Goal: Information Seeking & Learning: Understand process/instructions

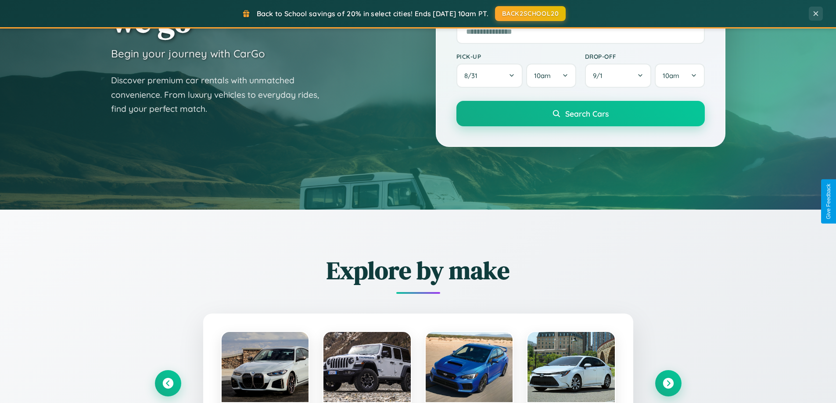
scroll to position [378, 0]
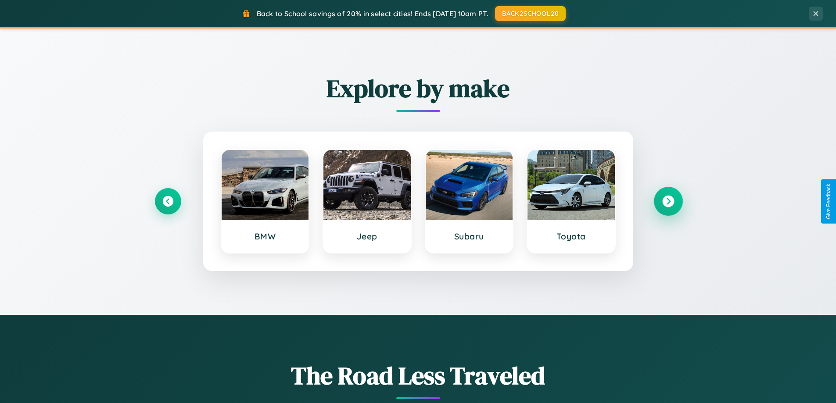
click at [668, 201] on icon at bounding box center [668, 202] width 12 height 12
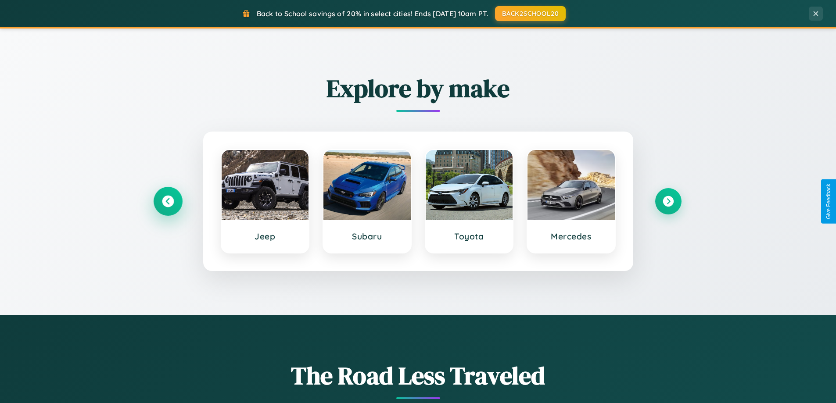
click at [168, 201] on icon at bounding box center [168, 202] width 12 height 12
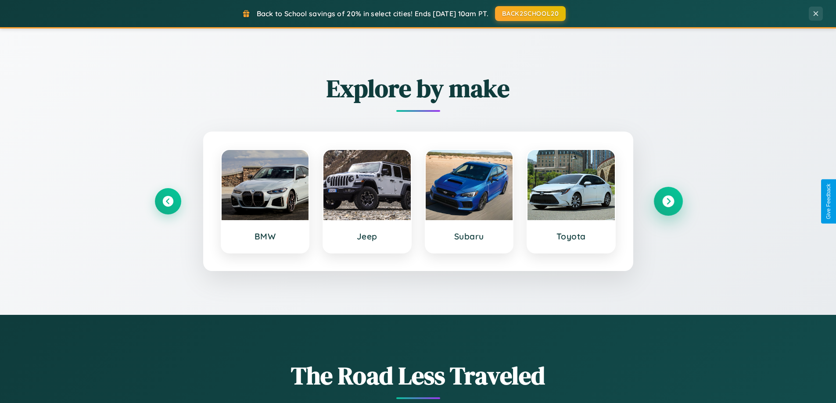
click at [668, 201] on icon at bounding box center [668, 202] width 12 height 12
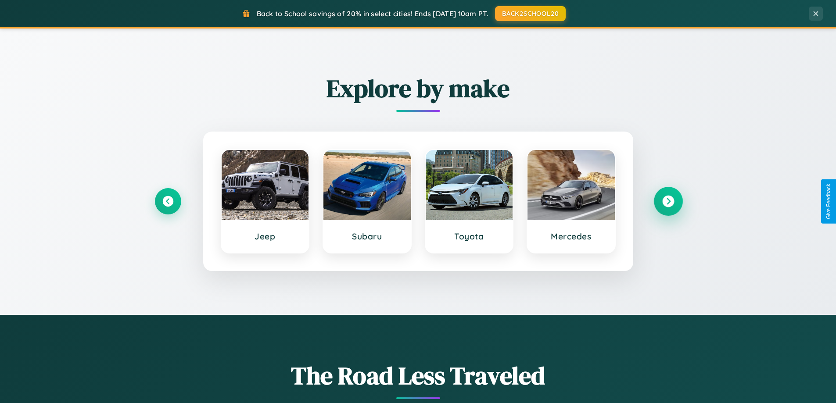
click at [668, 201] on icon at bounding box center [668, 202] width 12 height 12
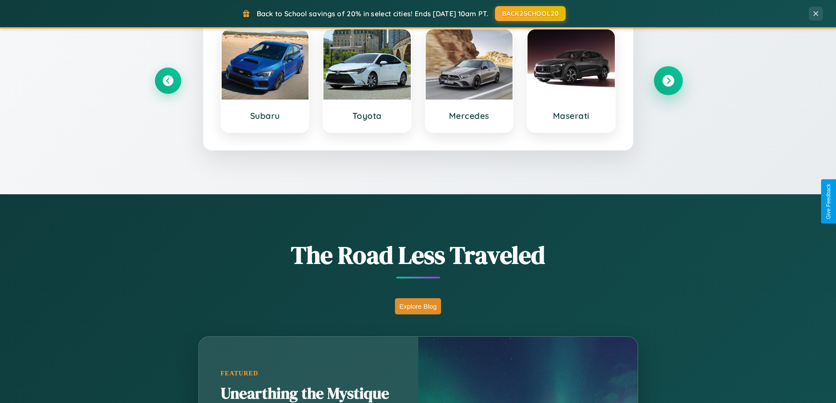
scroll to position [1410, 0]
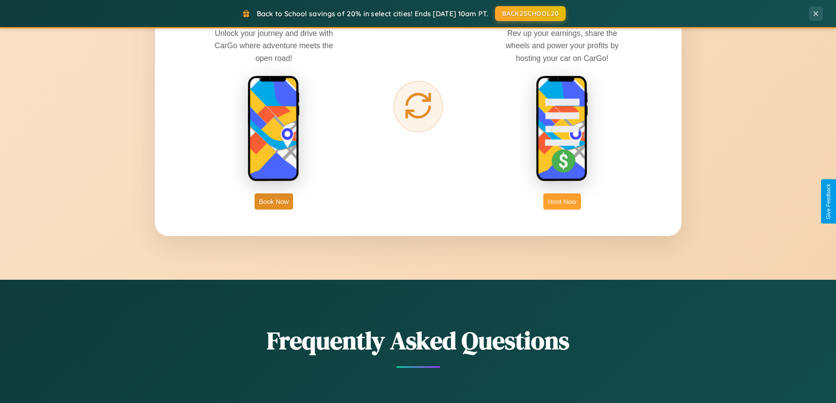
click at [562, 201] on button "Host Now" at bounding box center [561, 202] width 37 height 16
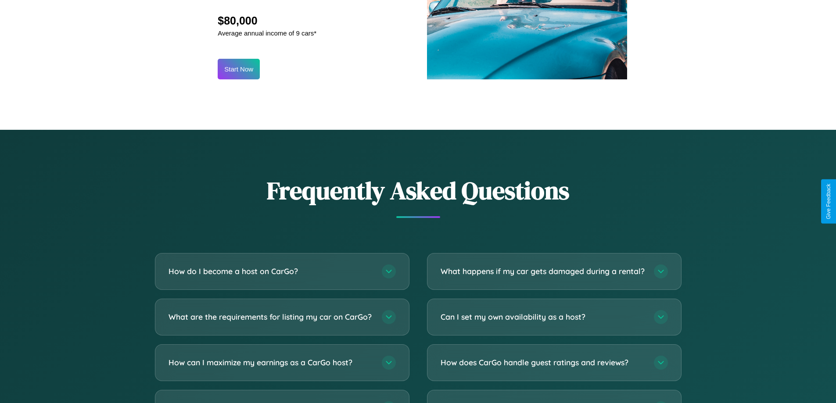
scroll to position [1186, 0]
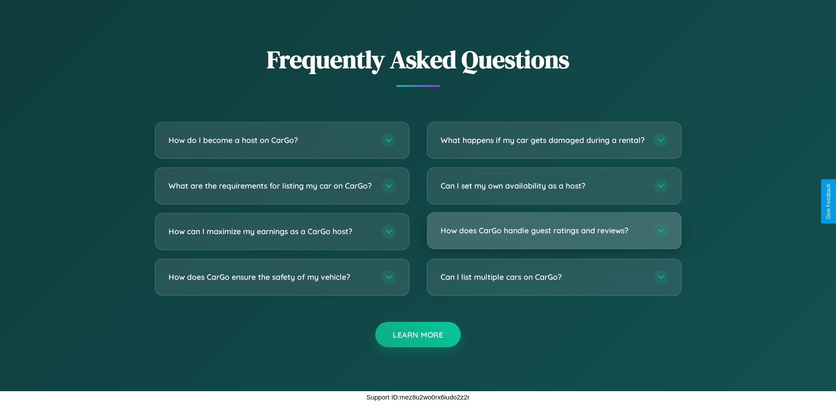
click at [554, 231] on h3 "How does CarGo handle guest ratings and reviews?" at bounding box center [543, 230] width 204 height 11
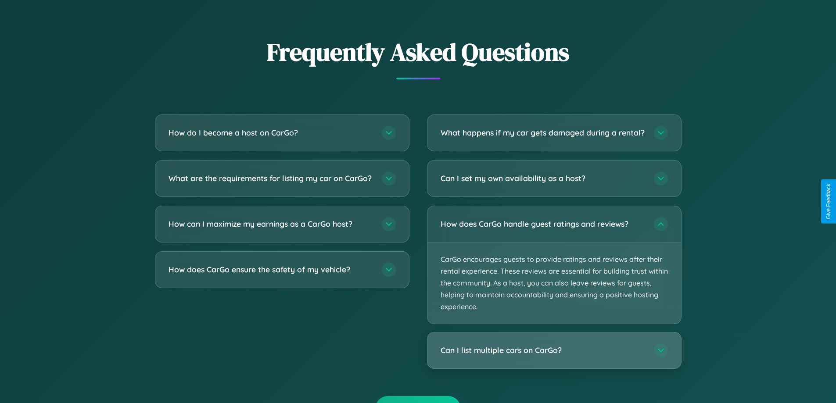
click at [554, 356] on h3 "Can I list multiple cars on CarGo?" at bounding box center [543, 350] width 204 height 11
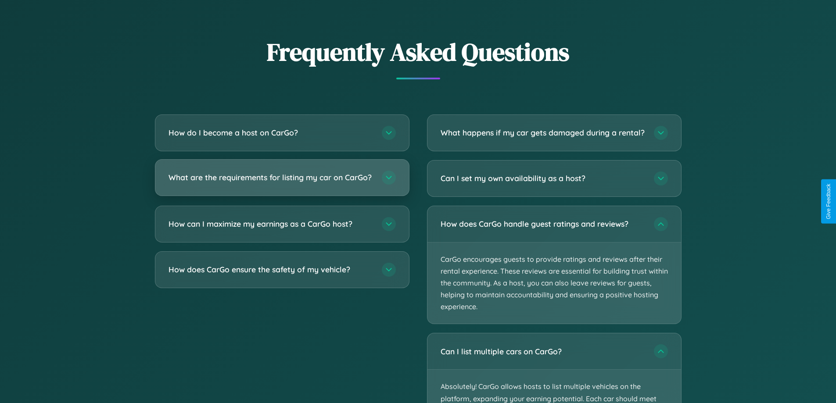
click at [282, 182] on h3 "What are the requirements for listing my car on CarGo?" at bounding box center [271, 177] width 204 height 11
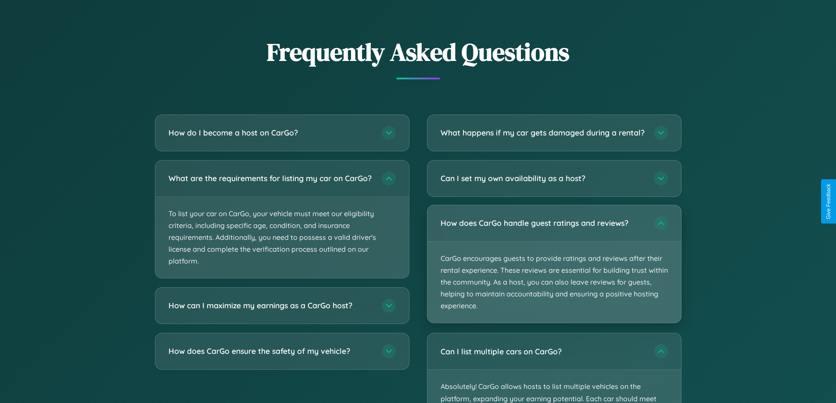
click at [554, 272] on p "CarGo encourages guests to provide ratings and reviews after their rental exper…" at bounding box center [554, 283] width 254 height 82
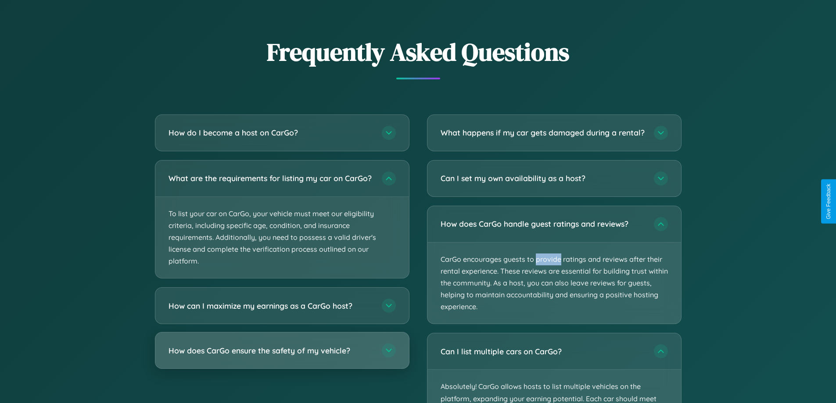
click at [282, 356] on h3 "How does CarGo ensure the safety of my vehicle?" at bounding box center [271, 350] width 204 height 11
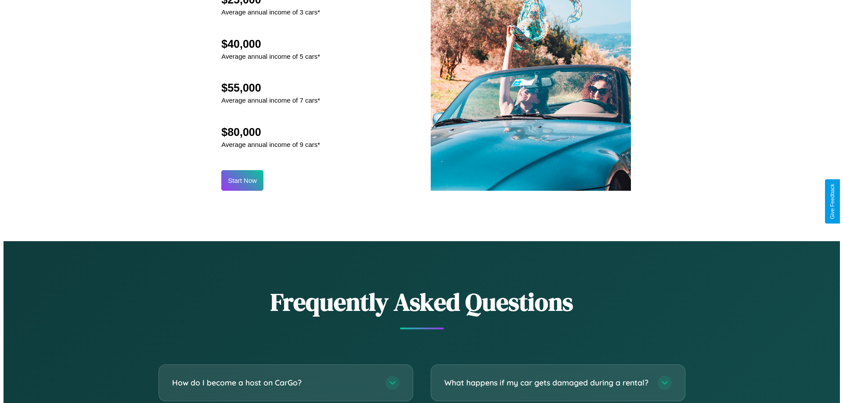
scroll to position [915, 0]
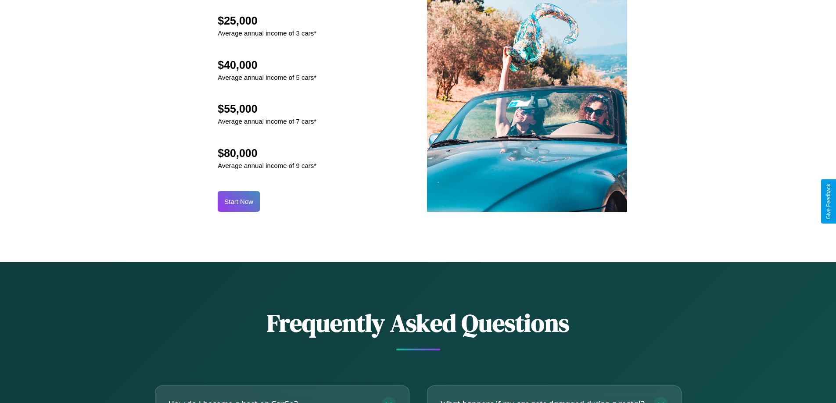
click at [239, 201] on button "Start Now" at bounding box center [239, 201] width 42 height 21
